Goal: Task Accomplishment & Management: Use online tool/utility

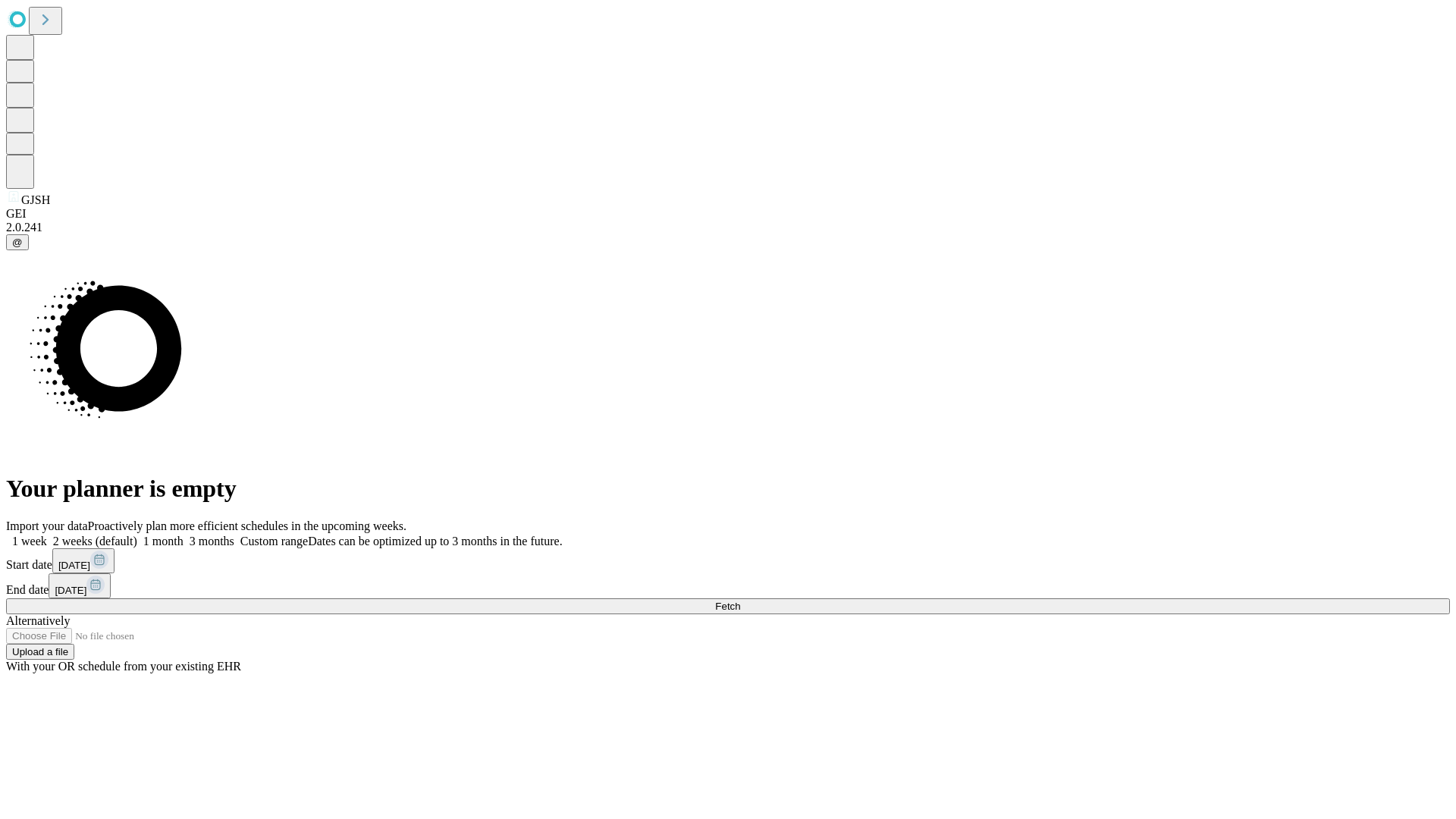
click at [740, 601] on span "Fetch" at bounding box center [728, 607] width 25 height 12
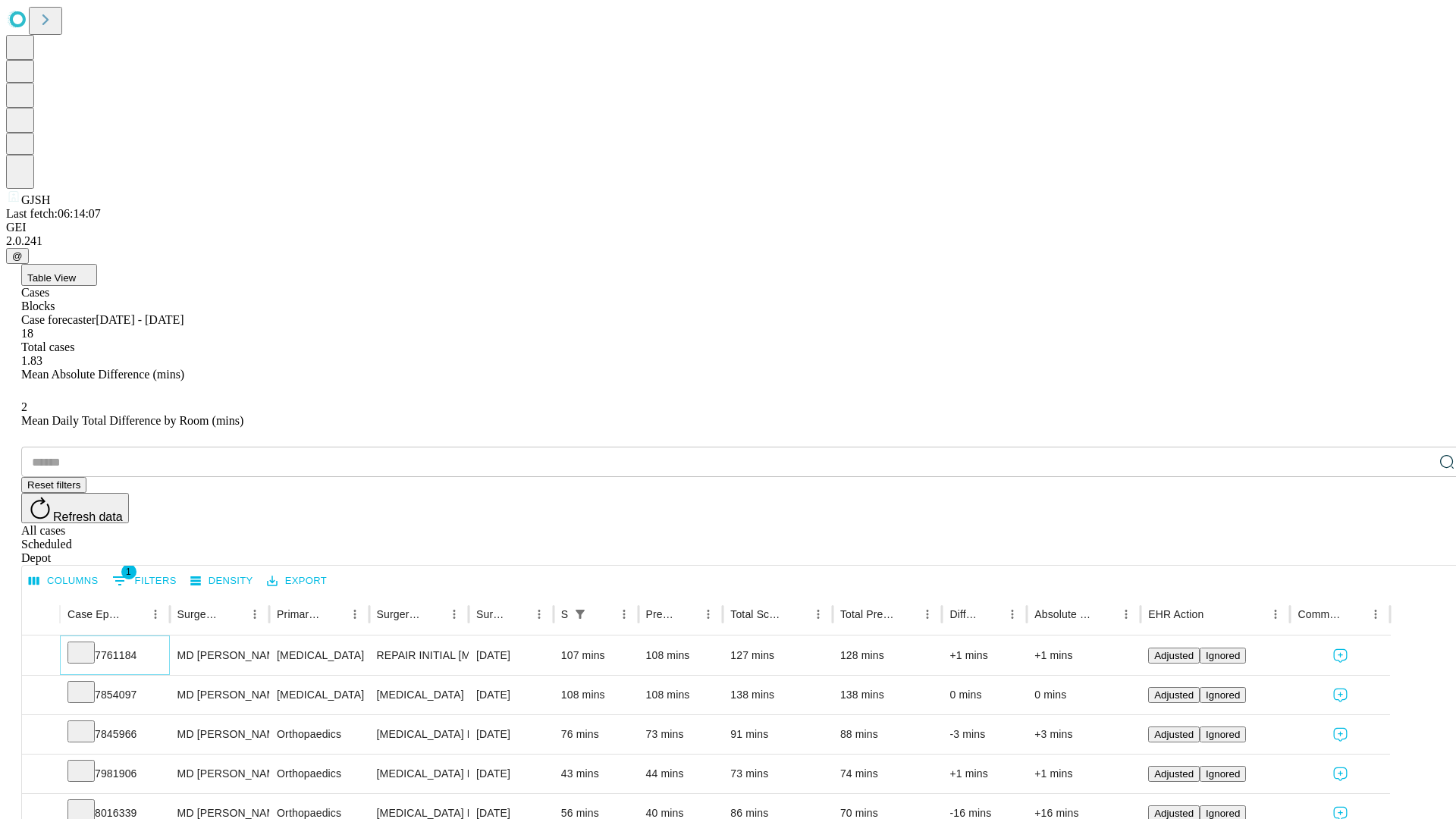
click at [89, 643] on icon at bounding box center [81, 651] width 15 height 15
